Goal: Check status

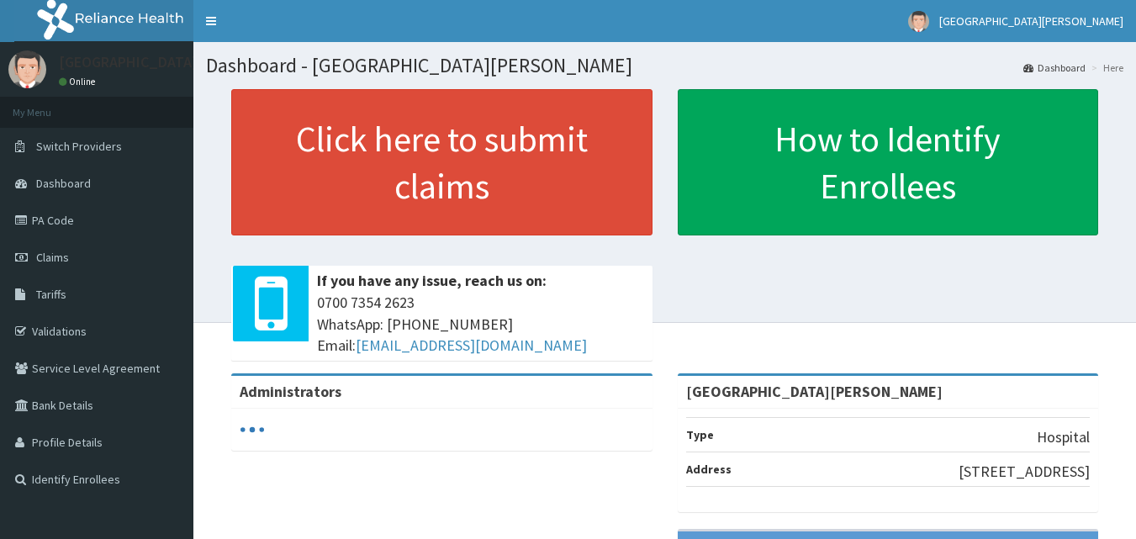
click at [61, 215] on link "PA Code" at bounding box center [96, 220] width 193 height 37
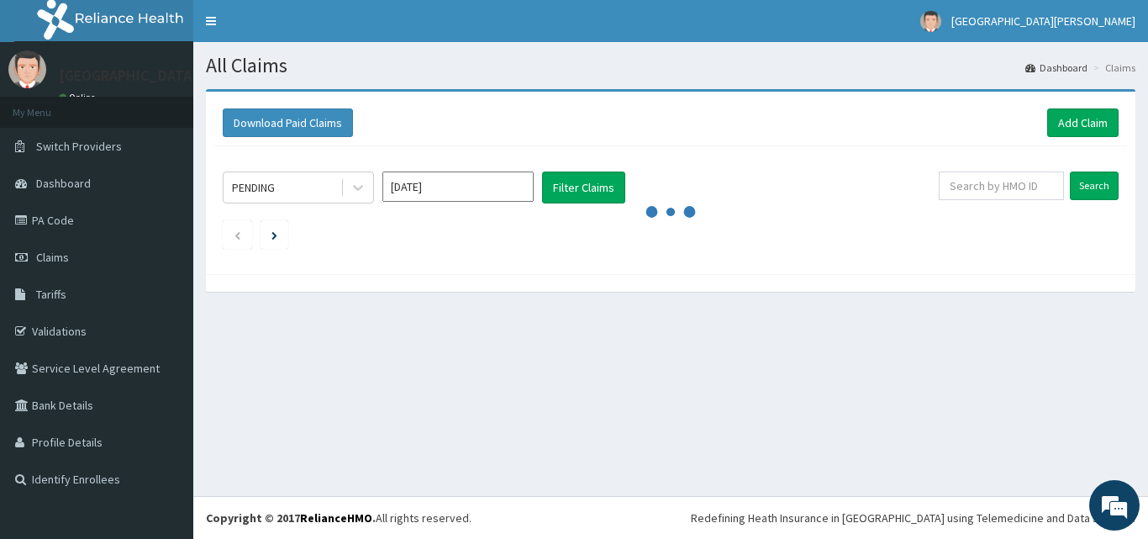
click at [421, 188] on input "[DATE]" at bounding box center [458, 187] width 151 height 30
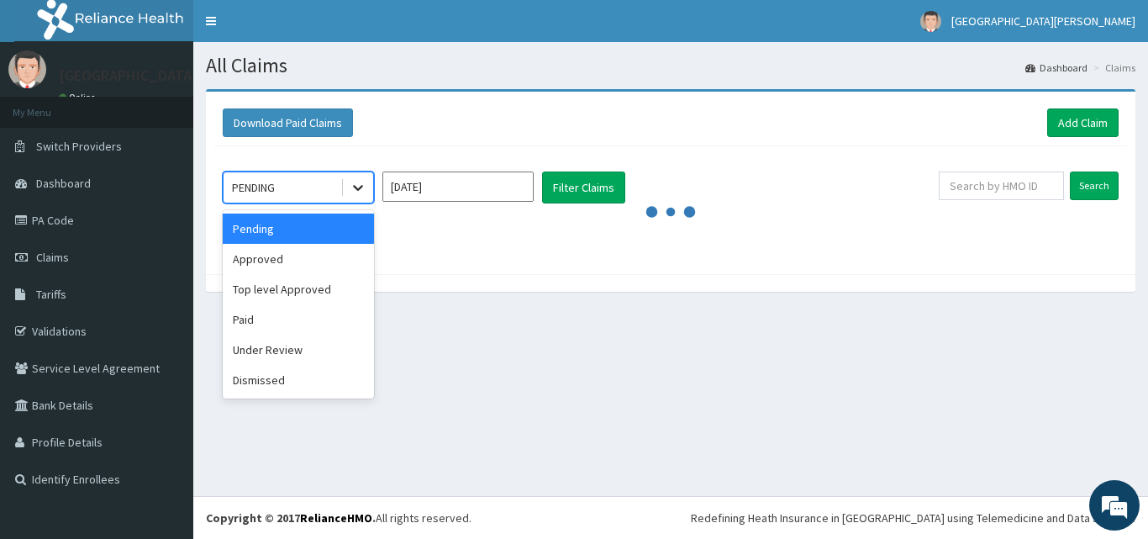
click at [349, 196] on div at bounding box center [358, 187] width 30 height 30
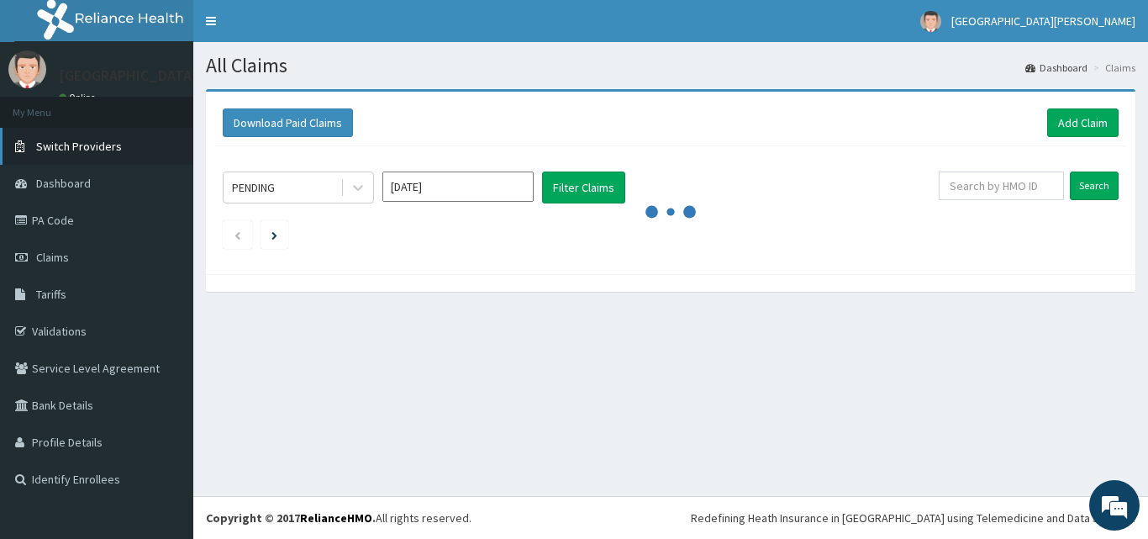
click at [77, 151] on span "Switch Providers" at bounding box center [79, 146] width 86 height 15
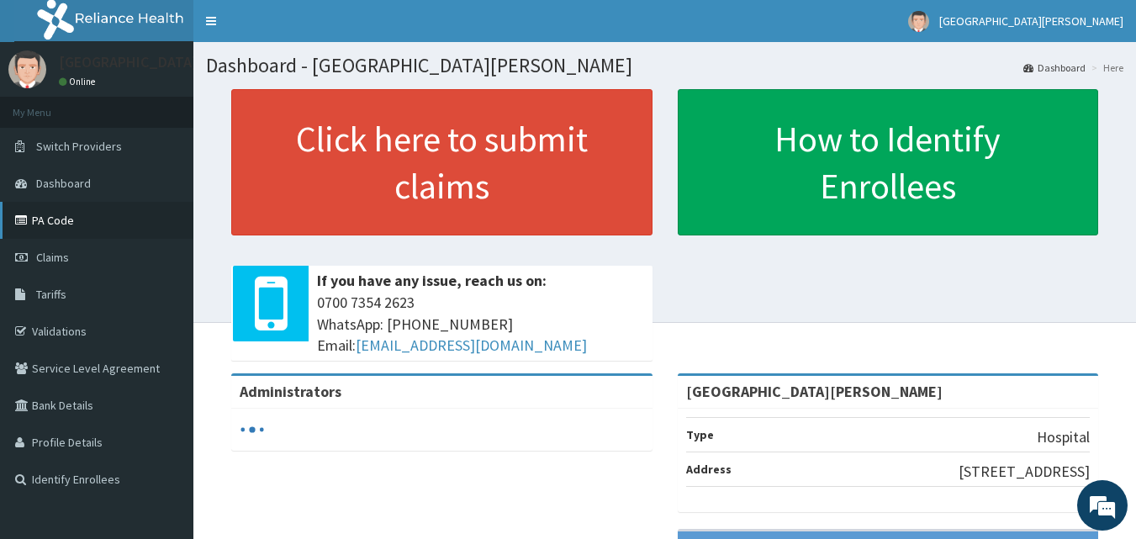
click at [90, 218] on link "PA Code" at bounding box center [96, 220] width 193 height 37
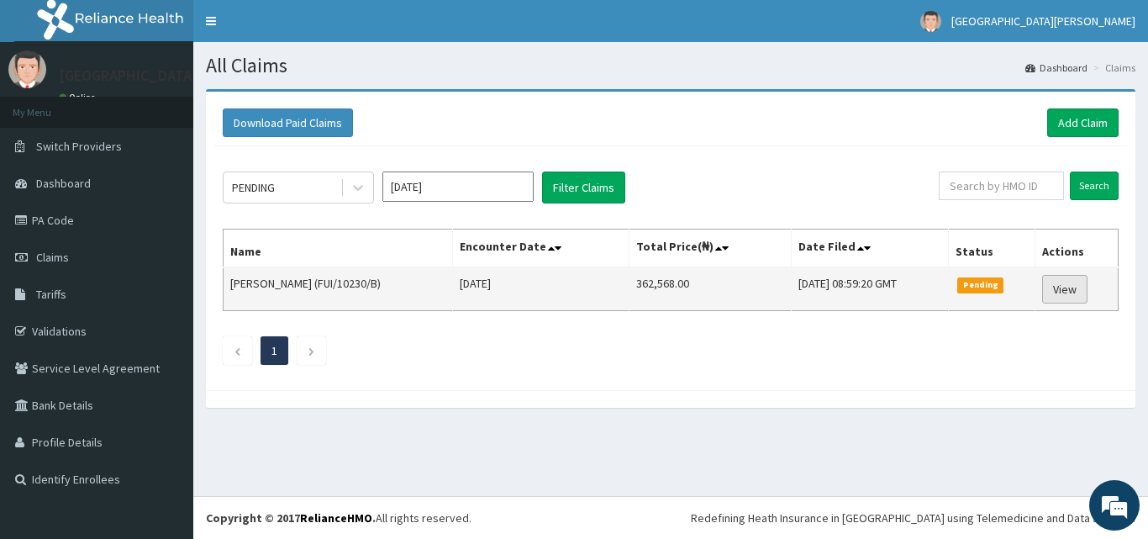
click at [1064, 277] on link "View" at bounding box center [1064, 289] width 45 height 29
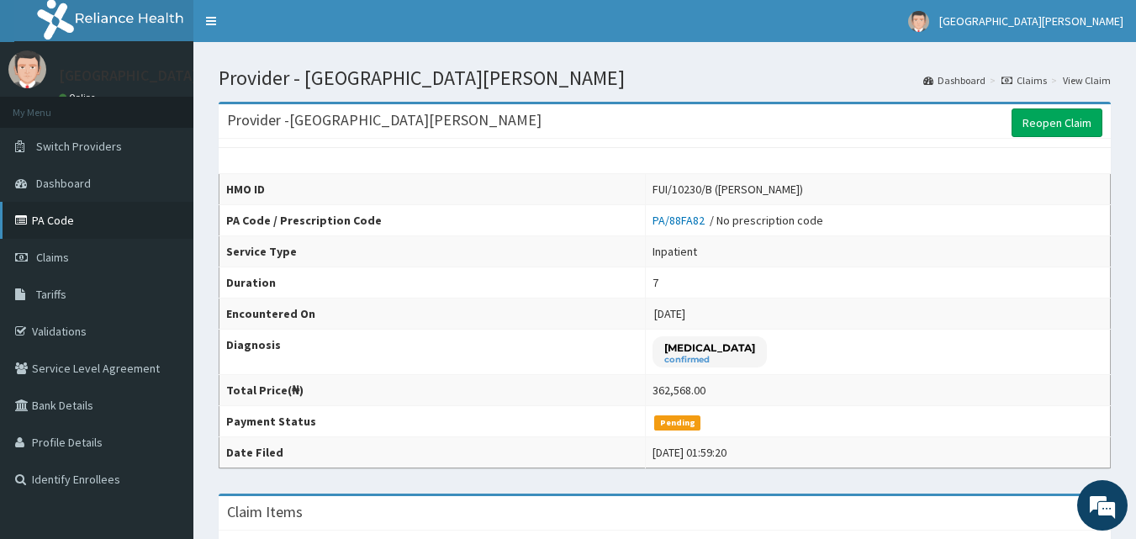
click at [61, 220] on link "PA Code" at bounding box center [96, 220] width 193 height 37
